Goal: Register for event/course

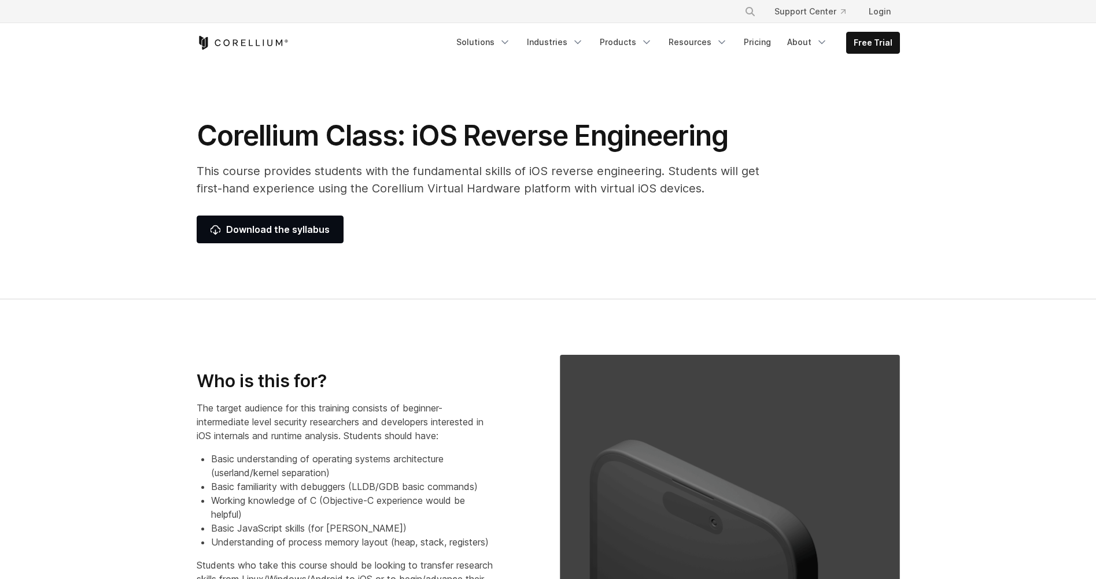
select select "****"
